Goal: Information Seeking & Learning: Learn about a topic

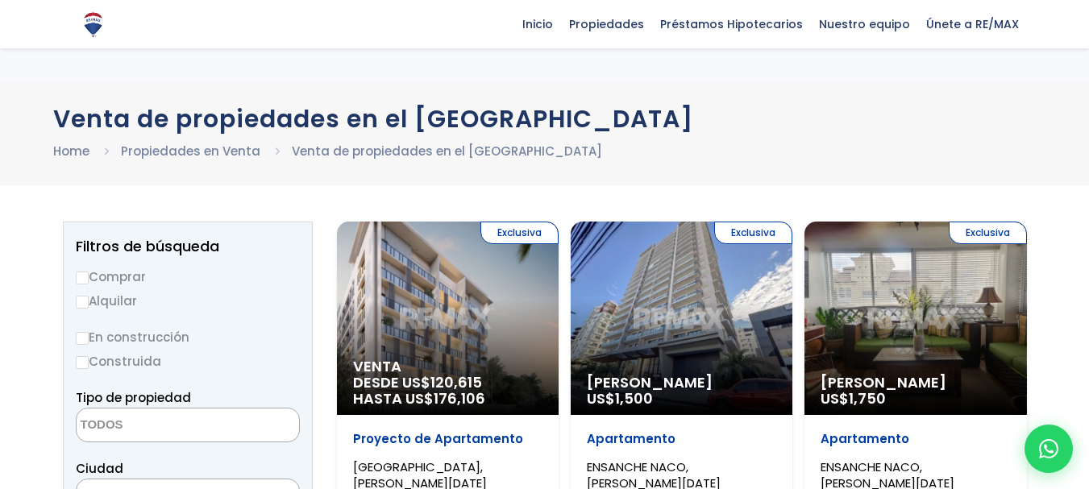
select select
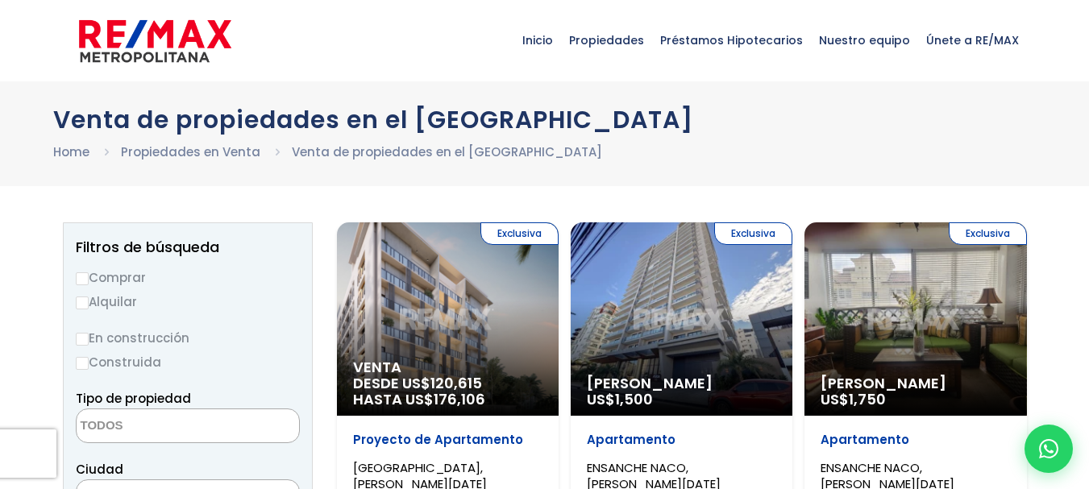
click at [1033, 0] on html "X Inicio Propiedades Préstamos Hipotecarios Calculadora de préstamos Nuestro eq…" at bounding box center [544, 244] width 1089 height 489
click at [85, 278] on input "Comprar" at bounding box center [82, 278] width 13 height 13
radio input "true"
click at [228, 426] on span at bounding box center [188, 426] width 224 height 35
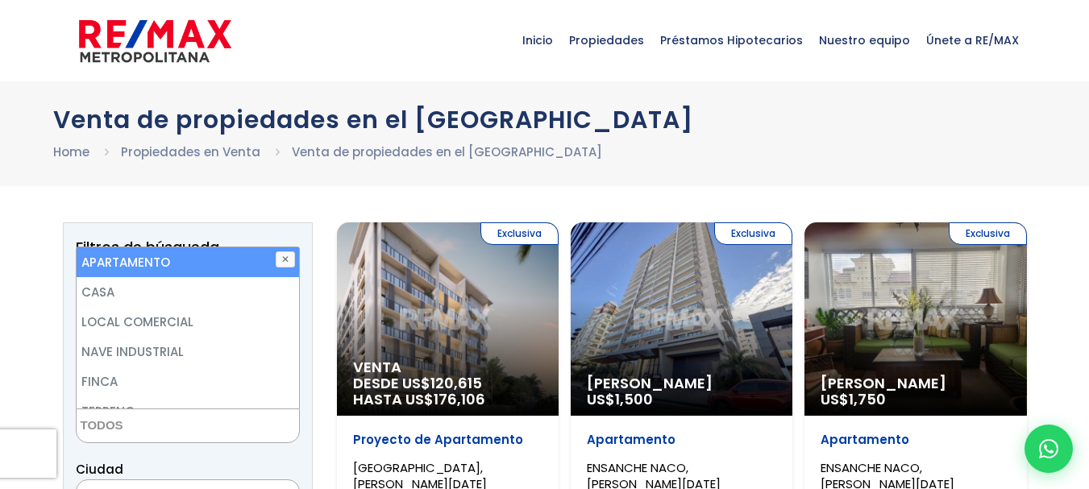
click at [214, 267] on li "APARTAMENTO" at bounding box center [188, 262] width 223 height 30
select select "apartment"
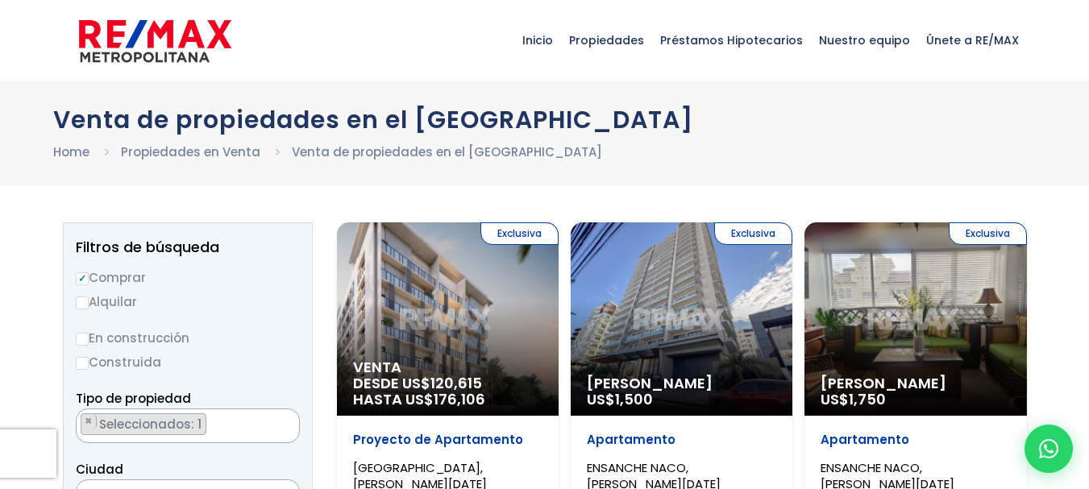
click at [245, 469] on div "Ciudad [PERSON_NAME][GEOGRAPHIC_DATA][DATE][PERSON_NAME][DATE] ESTE [GEOGRAPHIC…" at bounding box center [188, 487] width 224 height 55
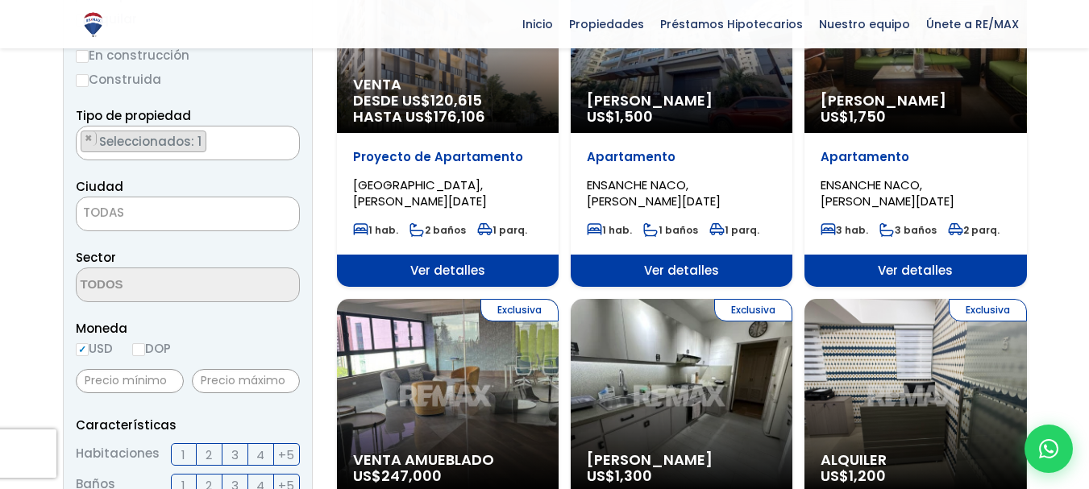
scroll to position [355, 0]
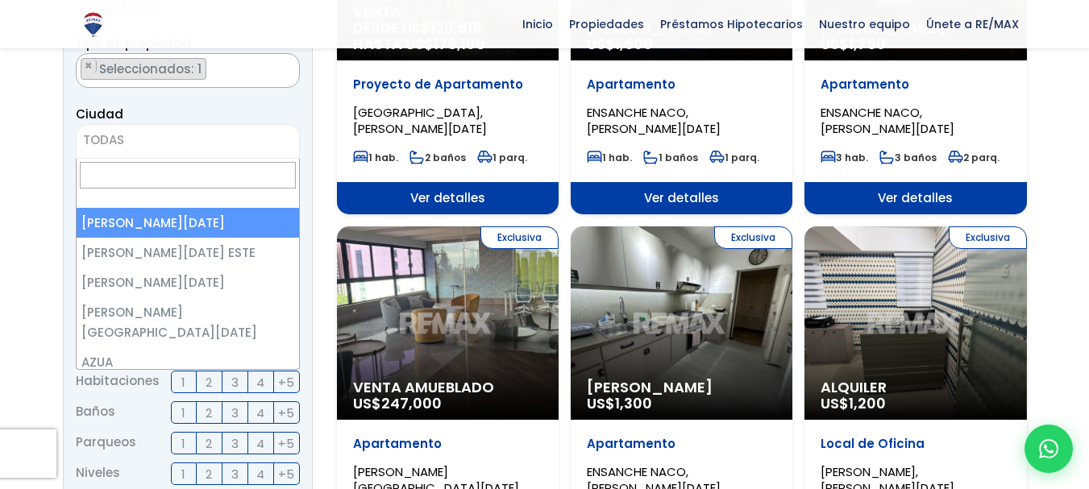
click at [180, 141] on span "TODAS" at bounding box center [188, 140] width 223 height 23
select select "1"
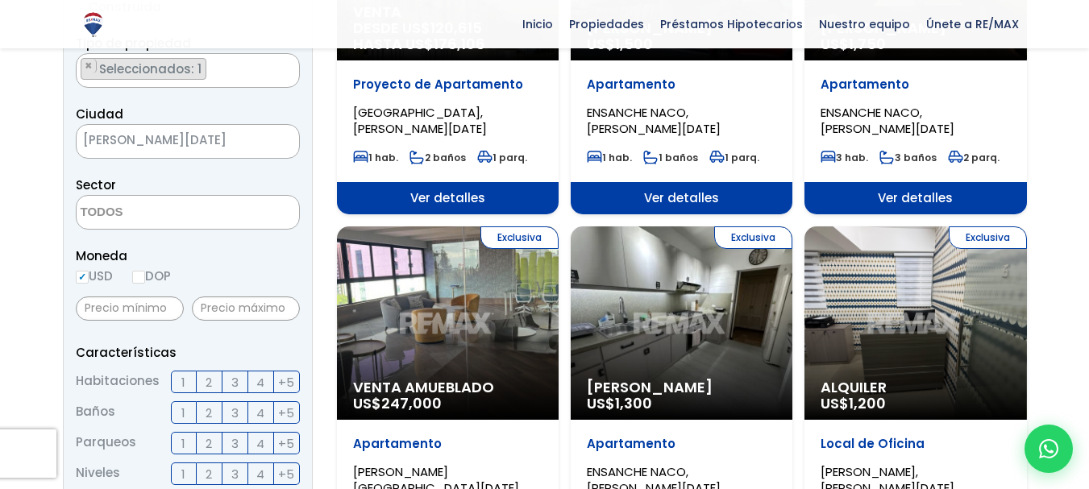
click at [140, 279] on input "DOP" at bounding box center [138, 277] width 13 height 13
radio input "true"
click at [153, 311] on input "text" at bounding box center [130, 309] width 108 height 24
type input "3"
type input "2,500,000"
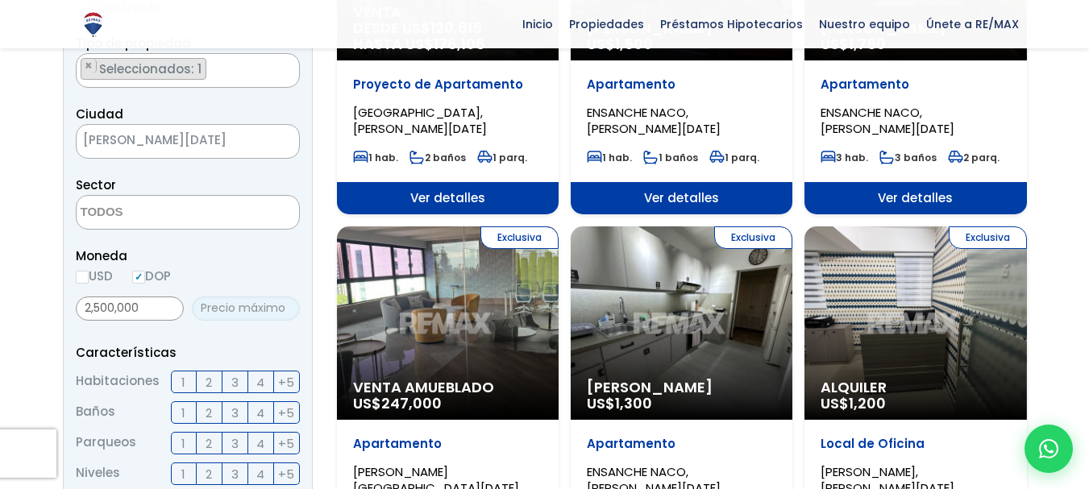
click at [211, 304] on input "text" at bounding box center [246, 309] width 108 height 24
type input "4,000,000"
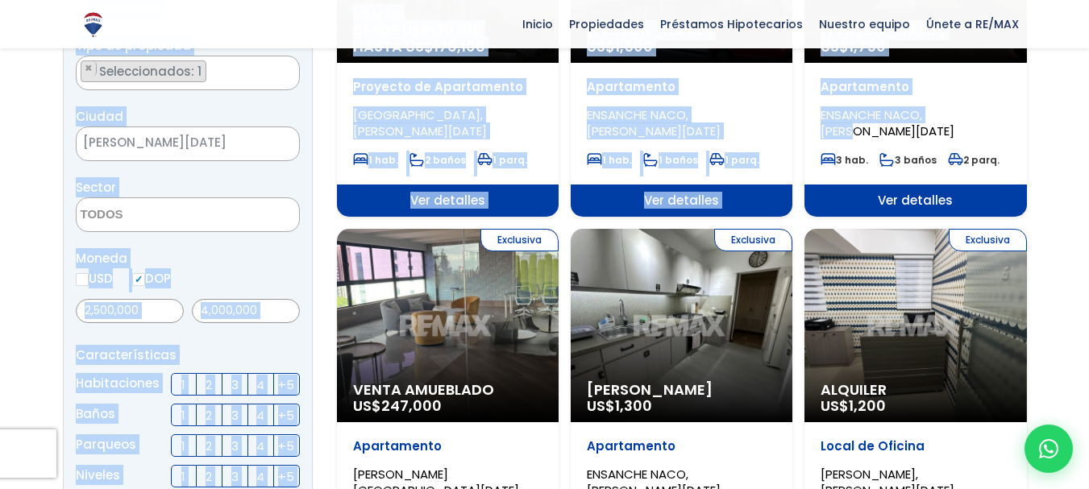
drag, startPoint x: 1088, startPoint y: 94, endPoint x: 1093, endPoint y: 123, distance: 29.4
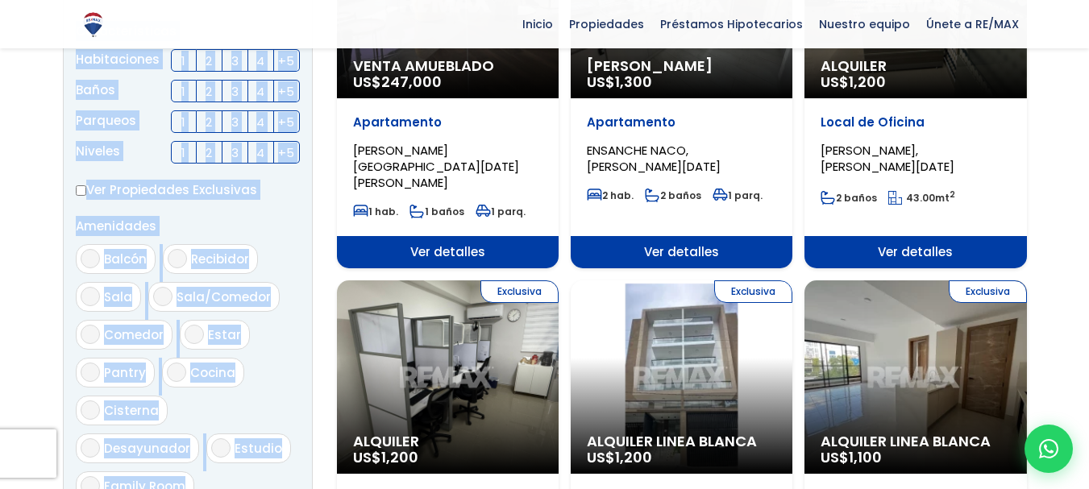
scroll to position [692, 0]
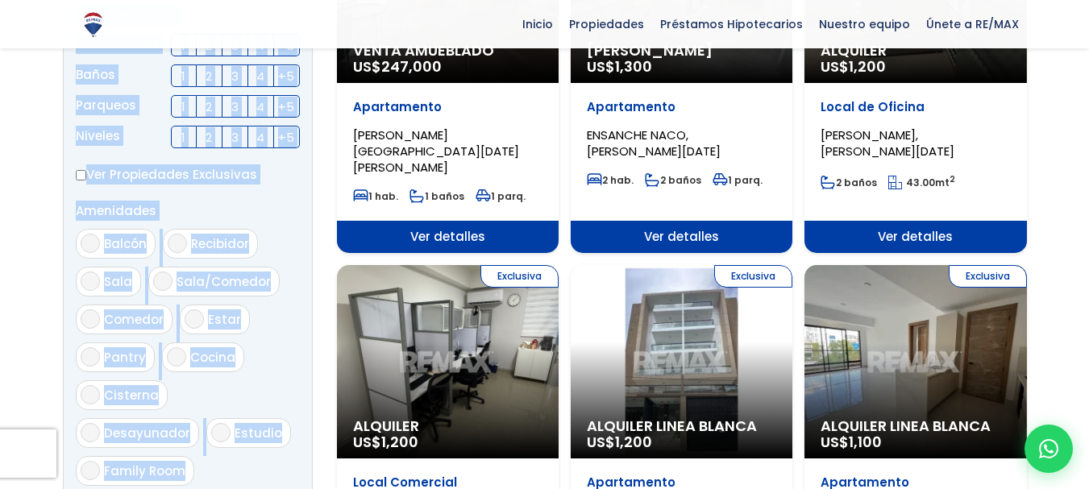
click at [305, 194] on aside "Filtros de búsqueda Comprar Alquilar En construcción Construida Tipo de propied…" at bounding box center [188, 78] width 250 height 1097
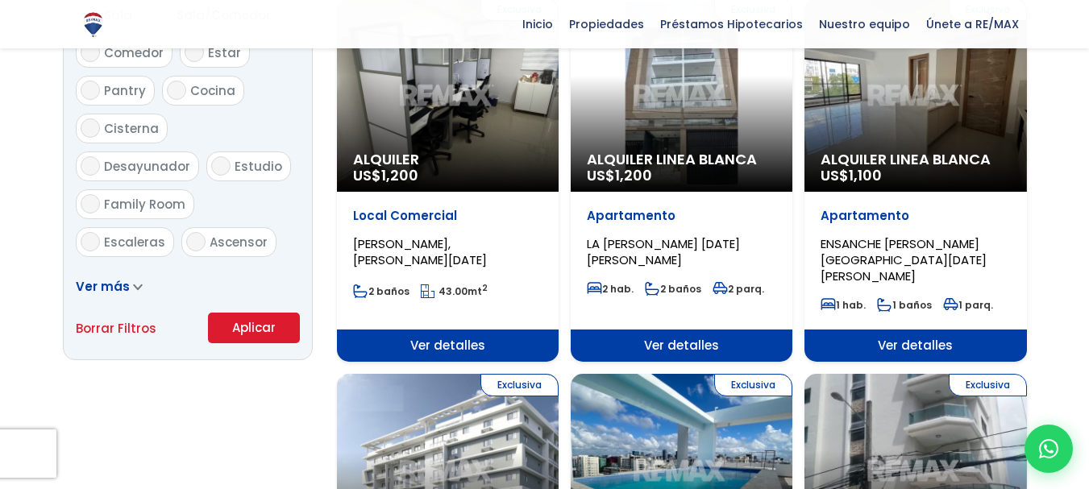
scroll to position [1014, 0]
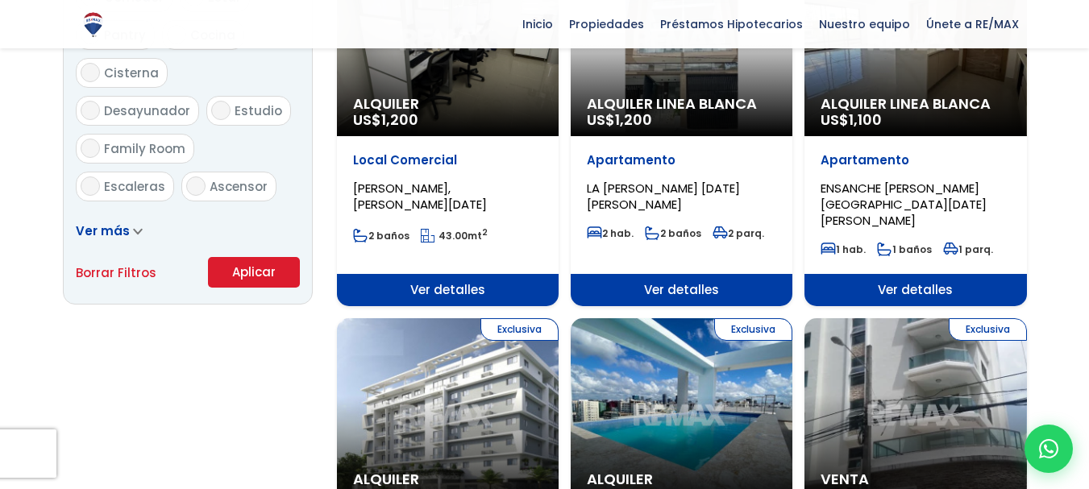
click at [268, 271] on button "Aplicar" at bounding box center [254, 272] width 92 height 31
